Goal: Task Accomplishment & Management: Manage account settings

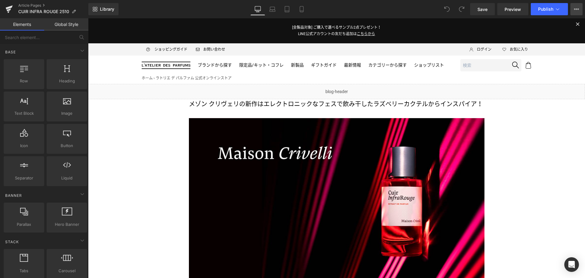
click at [577, 12] on button "View Live Page View with current Template Save Template to Library Schedule Pub…" at bounding box center [576, 9] width 12 height 12
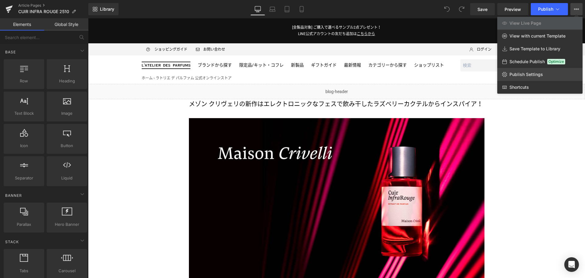
click at [547, 74] on link "Publish Settings" at bounding box center [539, 74] width 85 height 13
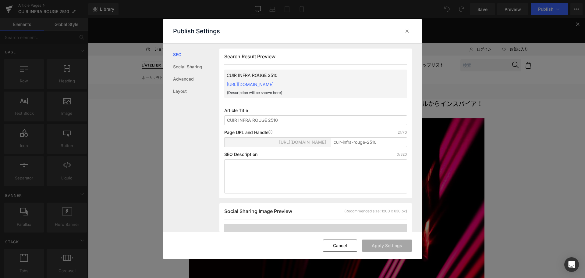
scroll to position [0, 0]
click at [348, 246] on button "Cancel" at bounding box center [340, 245] width 34 height 12
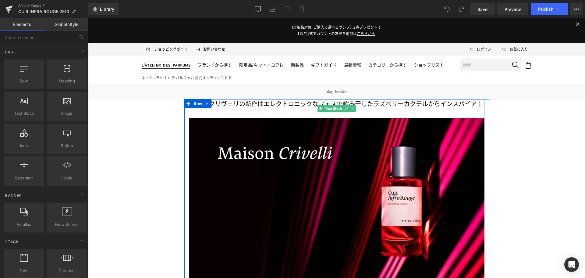
click at [279, 105] on span "エレクトロニックなフェスで飲み干した" at bounding box center [319, 103] width 110 height 7
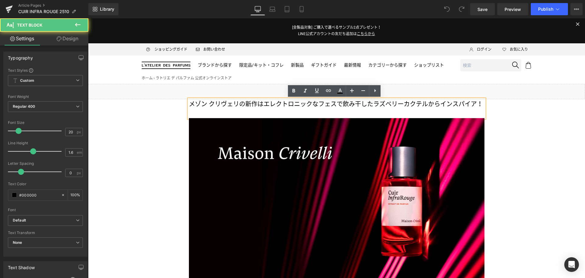
click at [279, 105] on span "エレクトロニックなフェスで飲み干した" at bounding box center [319, 103] width 110 height 7
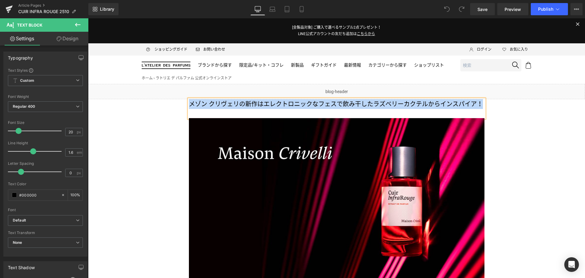
copy p "メゾン クリヴェリの新作は エレクトロニックなフェスで飲み干した ラズベリーカクテルからインスパイア！"
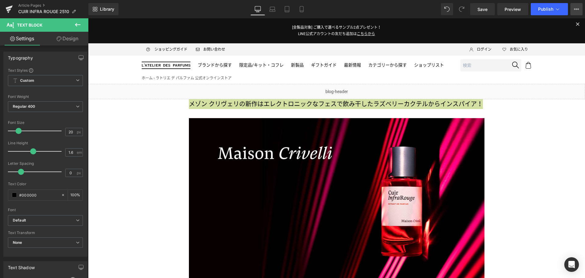
click at [575, 8] on icon at bounding box center [576, 9] width 5 height 5
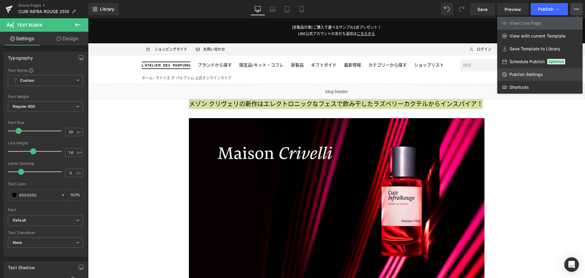
click at [552, 72] on link "Publish Settings" at bounding box center [539, 74] width 85 height 13
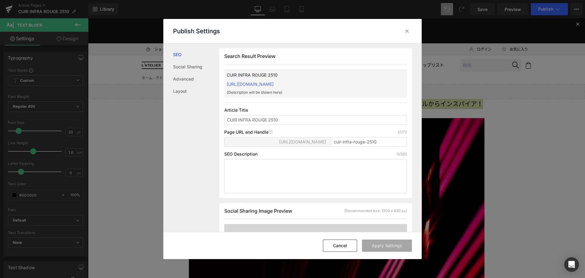
drag, startPoint x: 334, startPoint y: 121, endPoint x: 154, endPoint y: 131, distance: 180.1
click at [154, 131] on div "Publish Settings SEO Social Sharing Advanced Layout Search Result Preview CUIR …" at bounding box center [292, 139] width 585 height 278
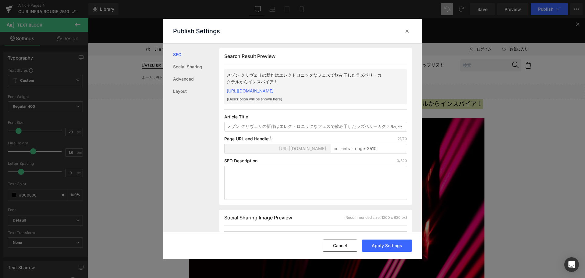
scroll to position [0, 33]
click at [234, 125] on input "メゾン クリヴェリの新作はエレクトロニックなフェスで飲み干したラズベリーカクテルからインスパイア！" at bounding box center [315, 127] width 183 height 10
type input "[9/30公開]メゾン クリヴェリの新作はエレクトロニックなフェスで飲み干したラズベリーカクテルからインスパイア！"
click at [392, 243] on button "Apply Settings" at bounding box center [387, 245] width 50 height 12
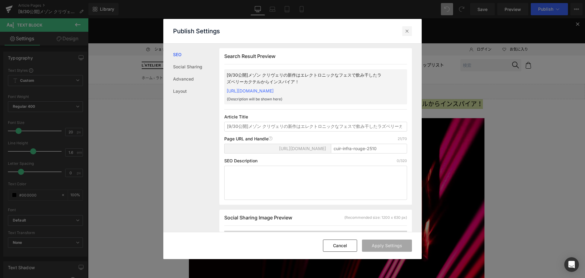
click at [408, 31] on icon at bounding box center [407, 31] width 6 height 6
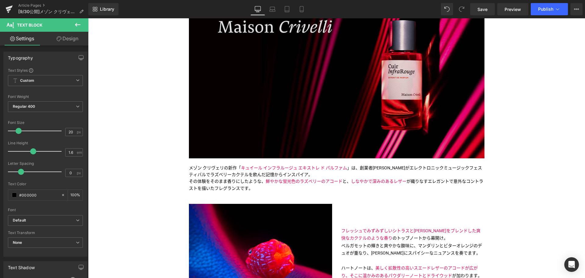
scroll to position [126, 0]
